Goal: Task Accomplishment & Management: Use online tool/utility

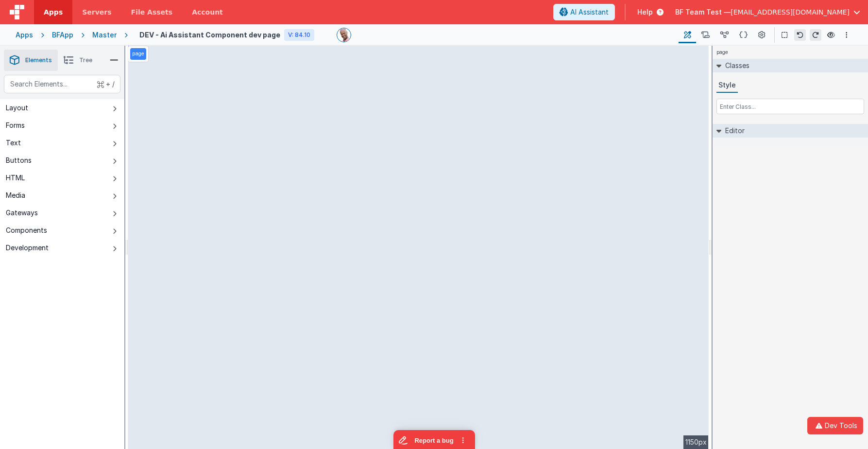
click at [763, 212] on div "page Classes Style Editor DEV: Focus DEV: builderToggleConditionalCSS DEV: Remo…" at bounding box center [790, 247] width 155 height 403
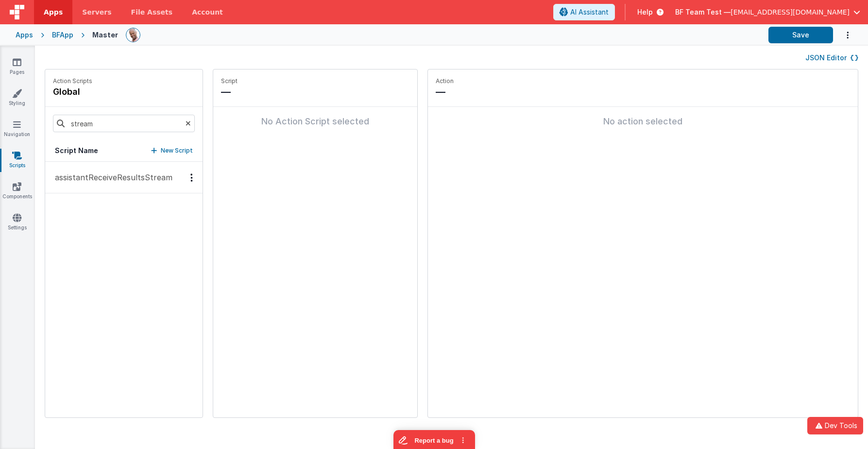
drag, startPoint x: 136, startPoint y: 179, endPoint x: 202, endPoint y: 173, distance: 65.3
click at [136, 179] on p "assistantReceiveResultsStream" at bounding box center [110, 177] width 123 height 12
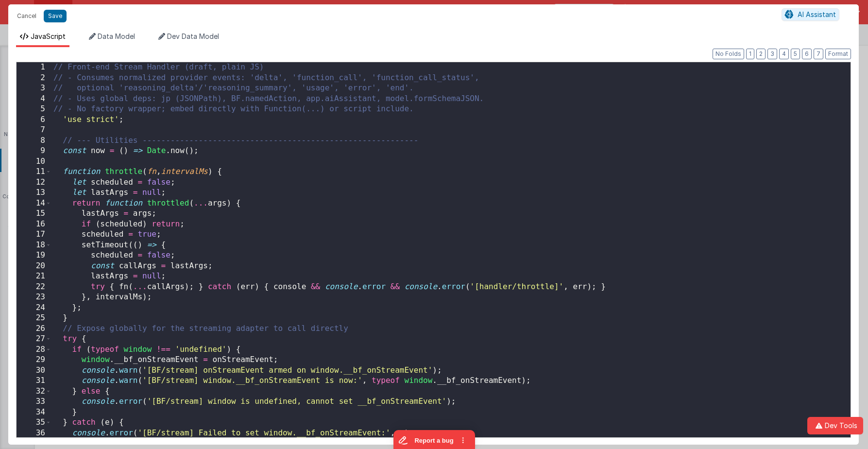
click at [425, 156] on div "// Front-end Stream Handler (draft, plain JS) // - Consumes normalized provider…" at bounding box center [450, 263] width 799 height 402
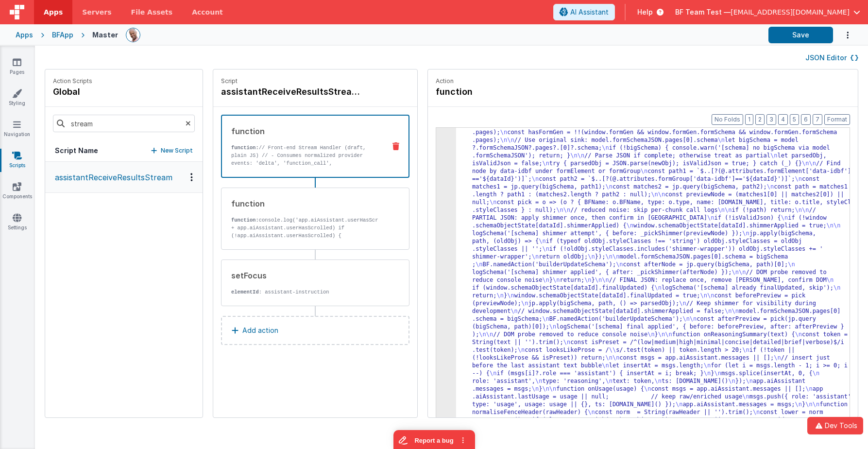
scroll to position [2859, 0]
click at [802, 38] on button "Save" at bounding box center [800, 35] width 65 height 17
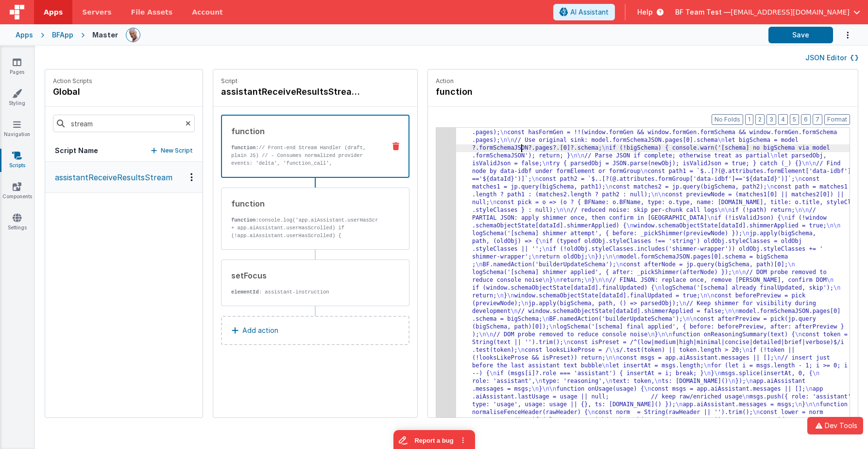
drag, startPoint x: 507, startPoint y: 151, endPoint x: 470, endPoint y: 151, distance: 37.4
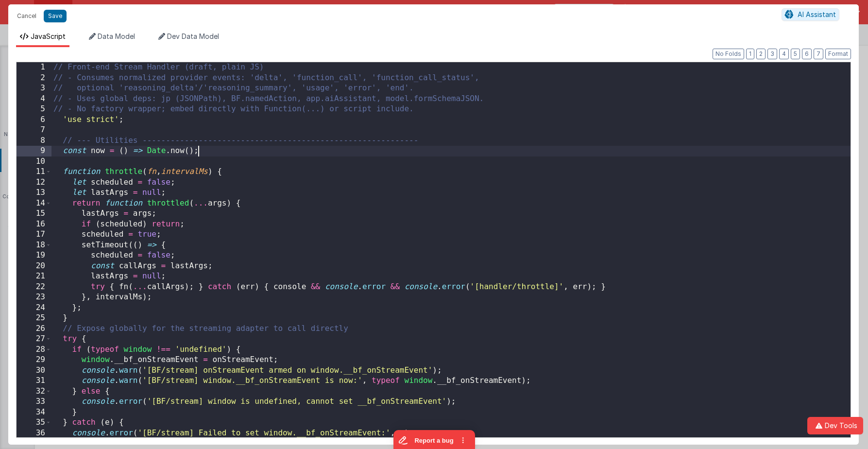
click at [428, 146] on div "// Front-end Stream Handler (draft, plain JS) // - Consumes normalized provider…" at bounding box center [450, 260] width 799 height 396
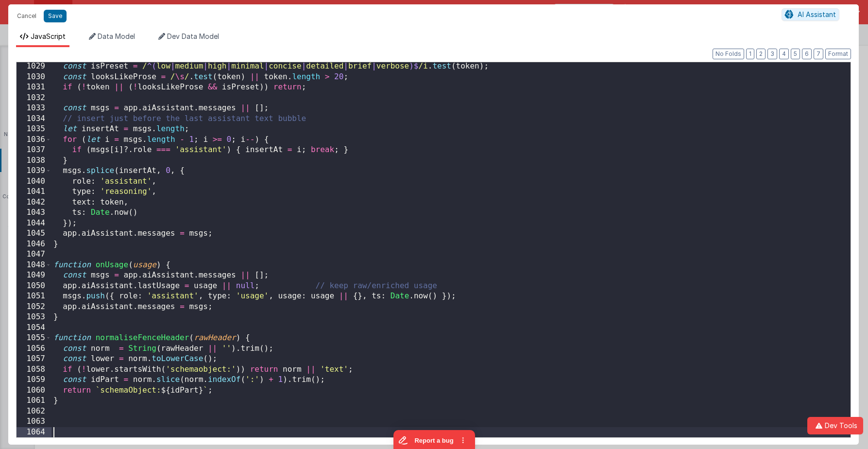
scroll to position [10747, 0]
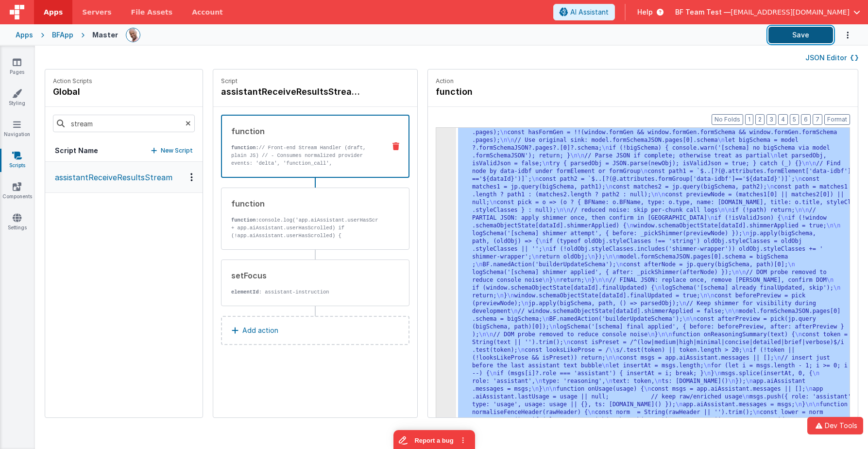
click at [785, 34] on button "Save" at bounding box center [800, 35] width 65 height 17
